Goal: Navigation & Orientation: Find specific page/section

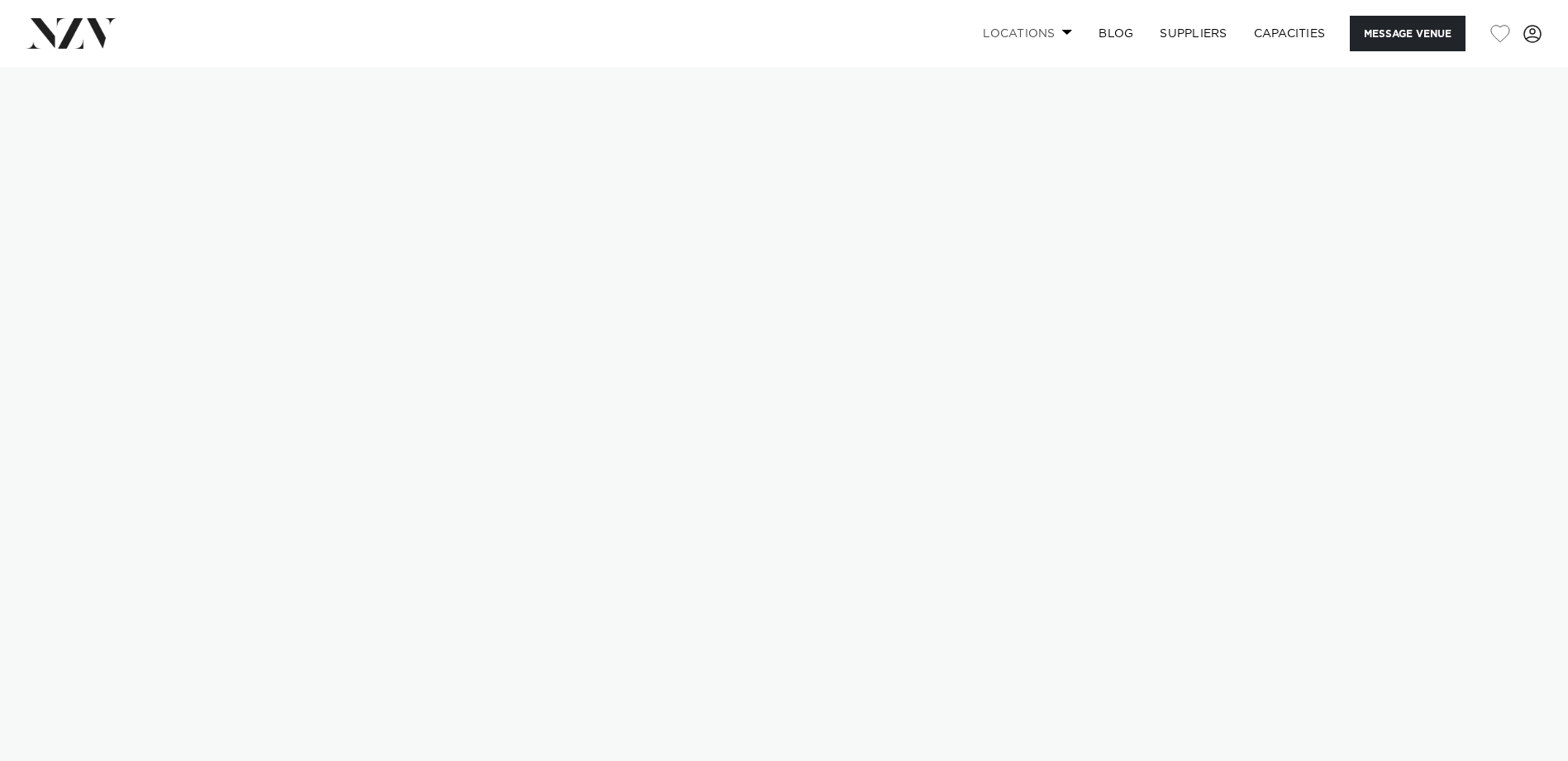
click at [1043, 35] on link "Locations" at bounding box center [1027, 33] width 116 height 35
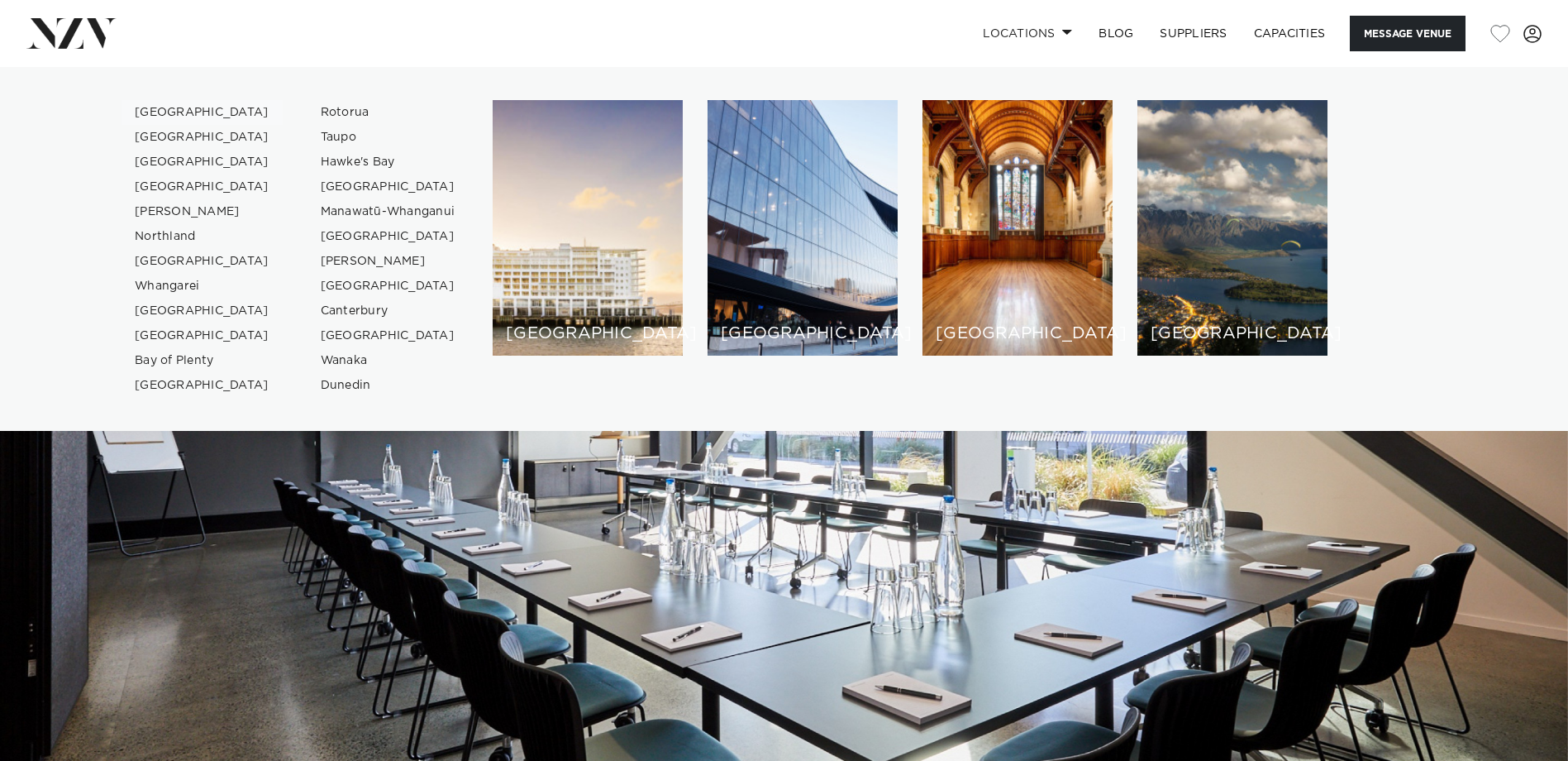
click at [184, 113] on link "[GEOGRAPHIC_DATA]" at bounding box center [203, 112] width 162 height 25
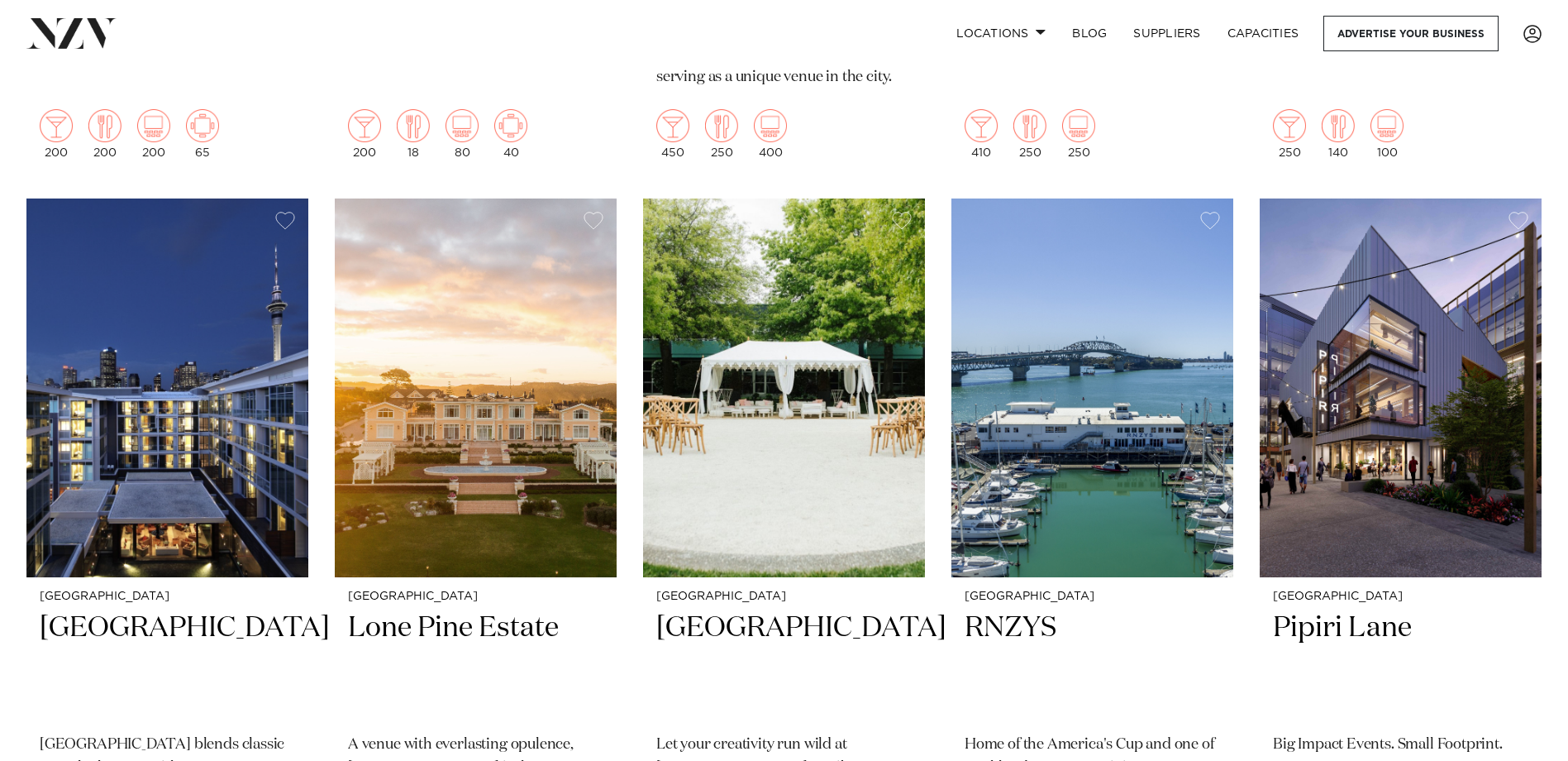
scroll to position [2789, 0]
